Goal: Check status: Check status

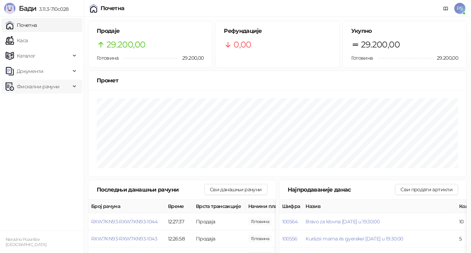
click at [34, 88] on span "Фискални рачуни" at bounding box center [38, 87] width 43 height 14
click at [39, 104] on link "Издати рачуни" at bounding box center [31, 102] width 47 height 14
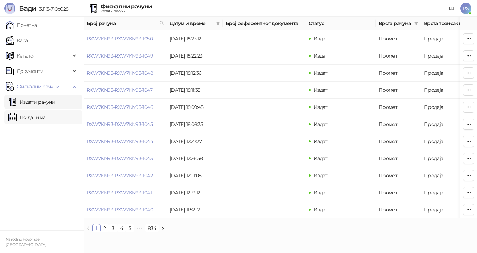
click at [45, 116] on link "По данима" at bounding box center [26, 117] width 37 height 14
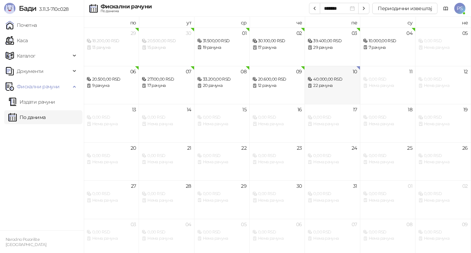
click at [334, 86] on div "22 рачуна" at bounding box center [332, 85] width 49 height 7
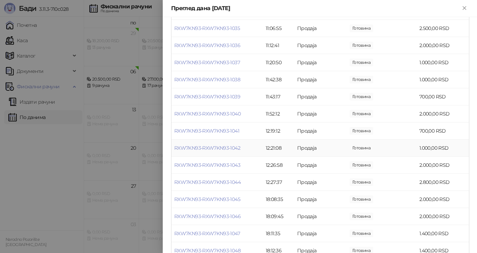
scroll to position [210, 0]
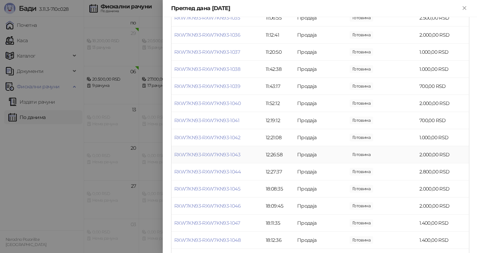
click at [277, 156] on td "12:26:58" at bounding box center [278, 154] width 31 height 17
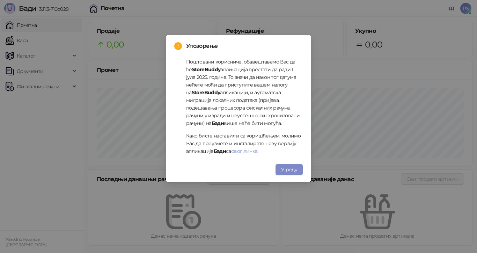
click at [293, 167] on span "У реду" at bounding box center [289, 170] width 16 height 6
